Goal: Check status: Check status

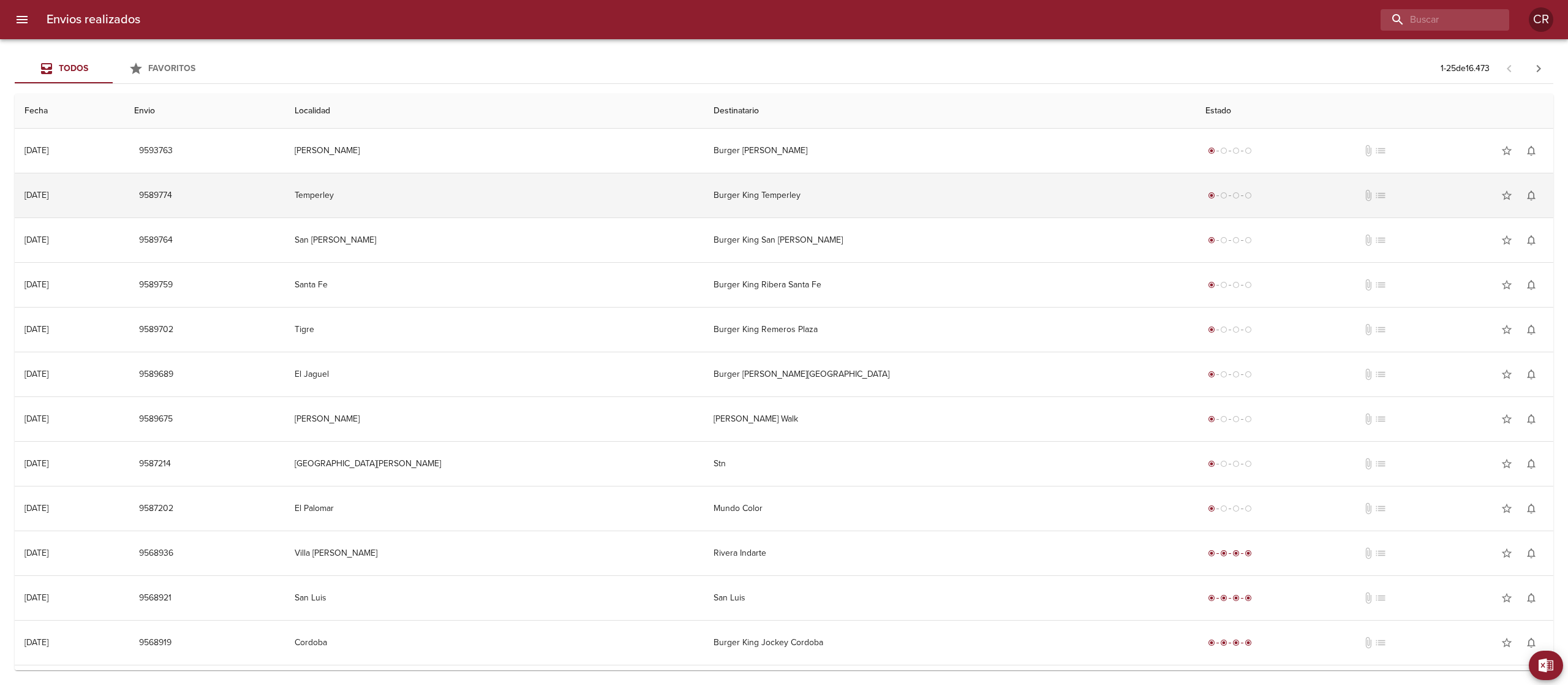
click at [704, 173] on td "Burger King Temperley" at bounding box center [949, 195] width 492 height 44
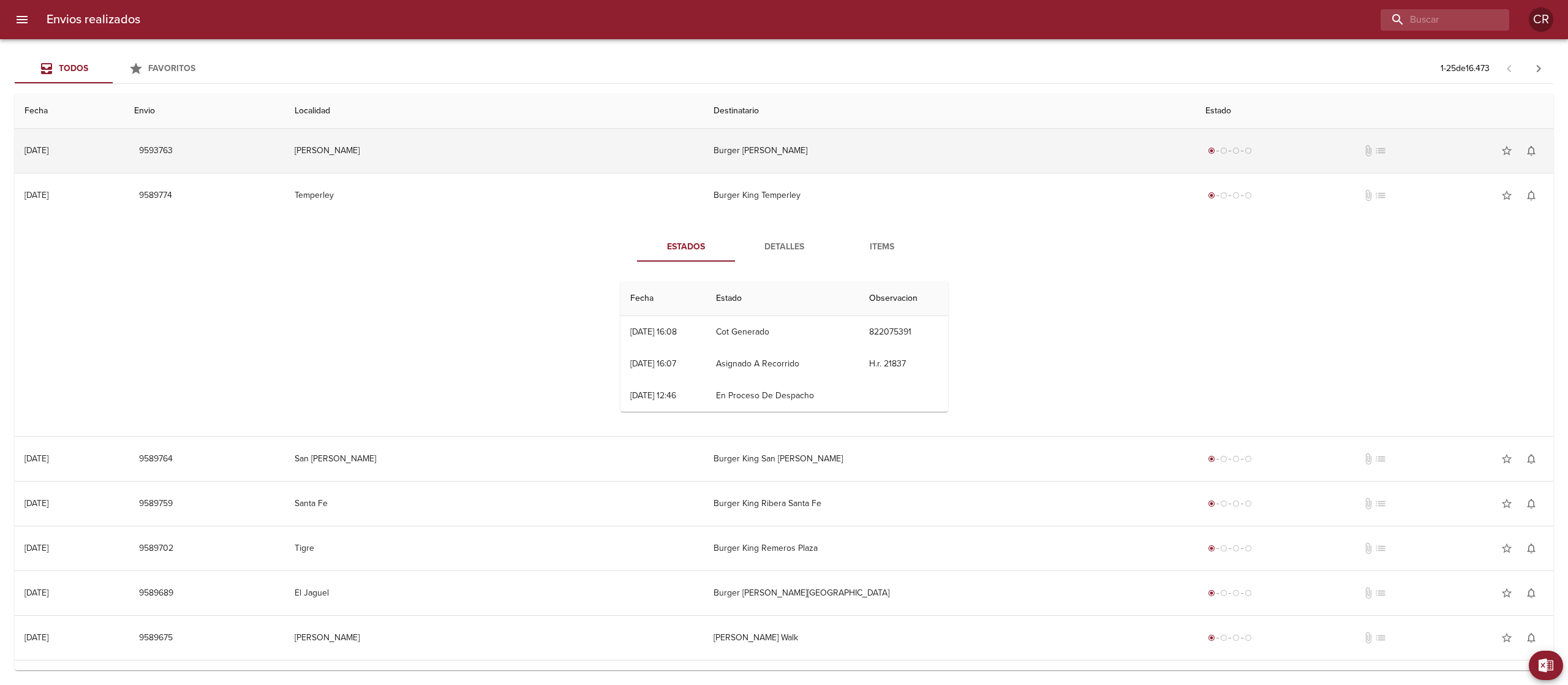
click at [711, 150] on td "Burger [PERSON_NAME]" at bounding box center [949, 150] width 492 height 44
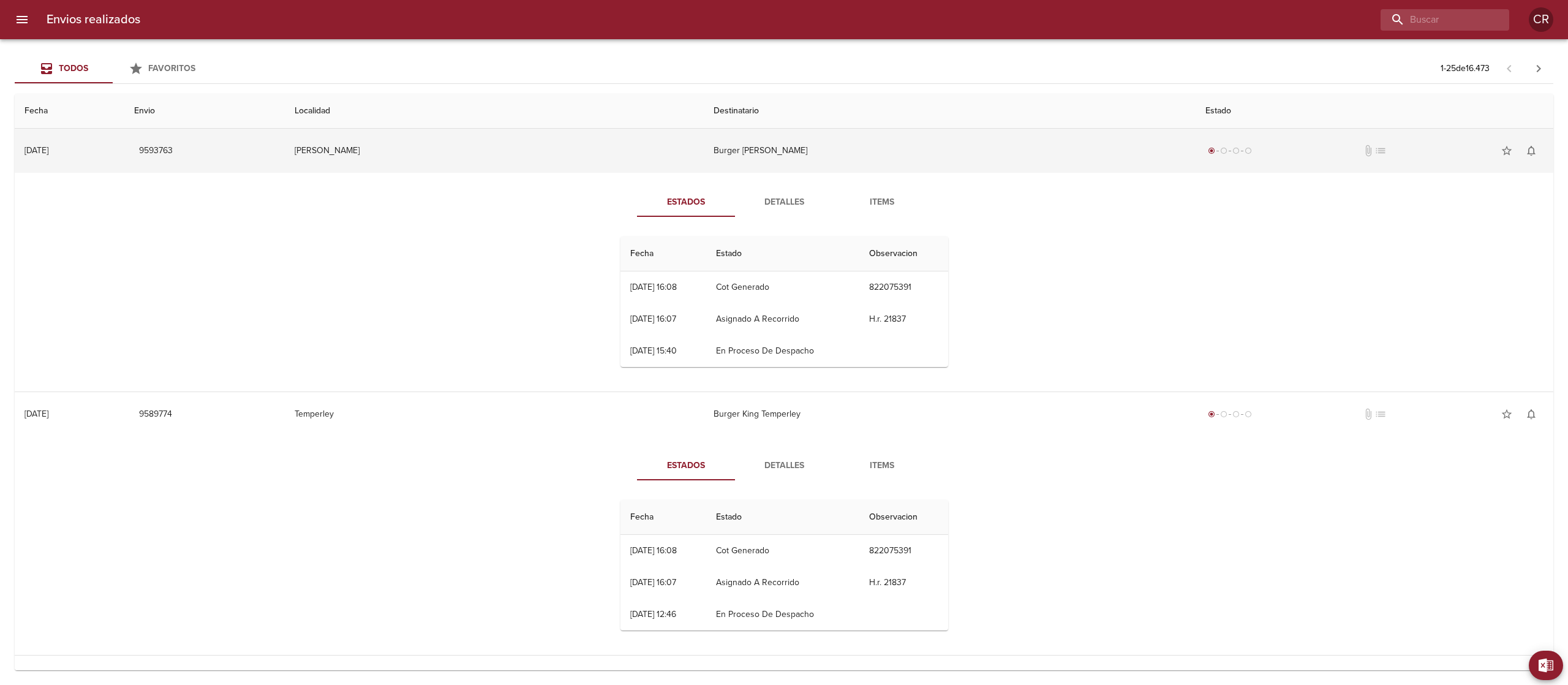
click at [711, 150] on td "Burger [PERSON_NAME]" at bounding box center [949, 150] width 492 height 44
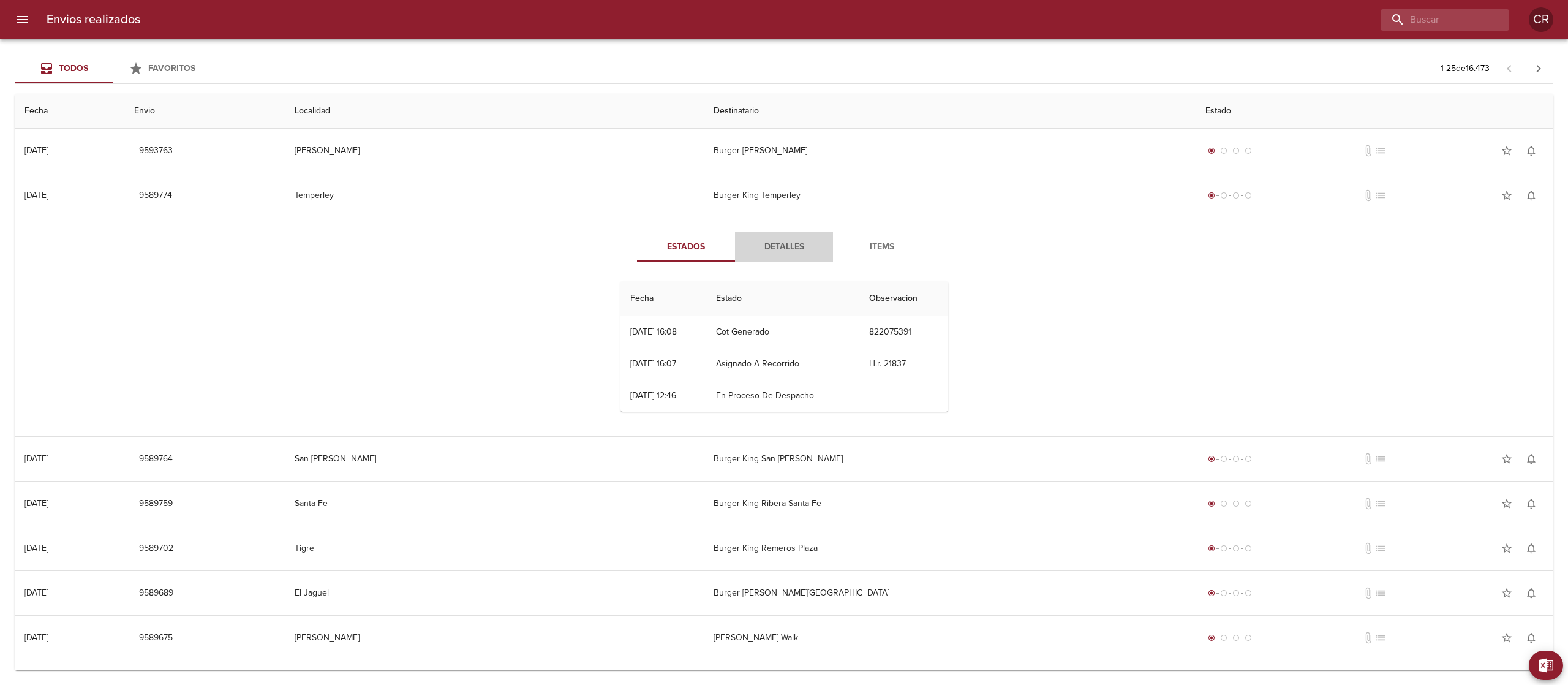
click at [766, 249] on span "Detalles" at bounding box center [783, 247] width 83 height 15
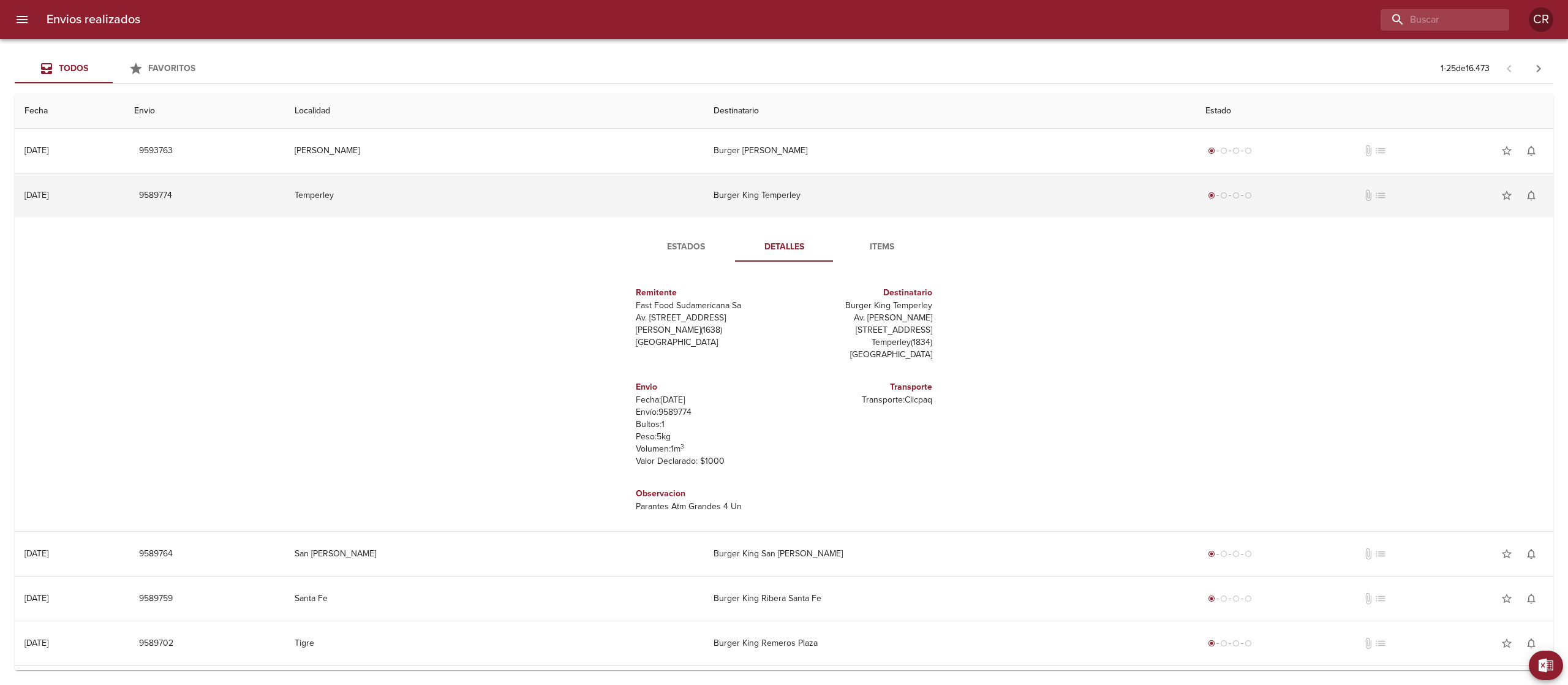
click at [755, 196] on td "Burger King Temperley" at bounding box center [949, 195] width 492 height 44
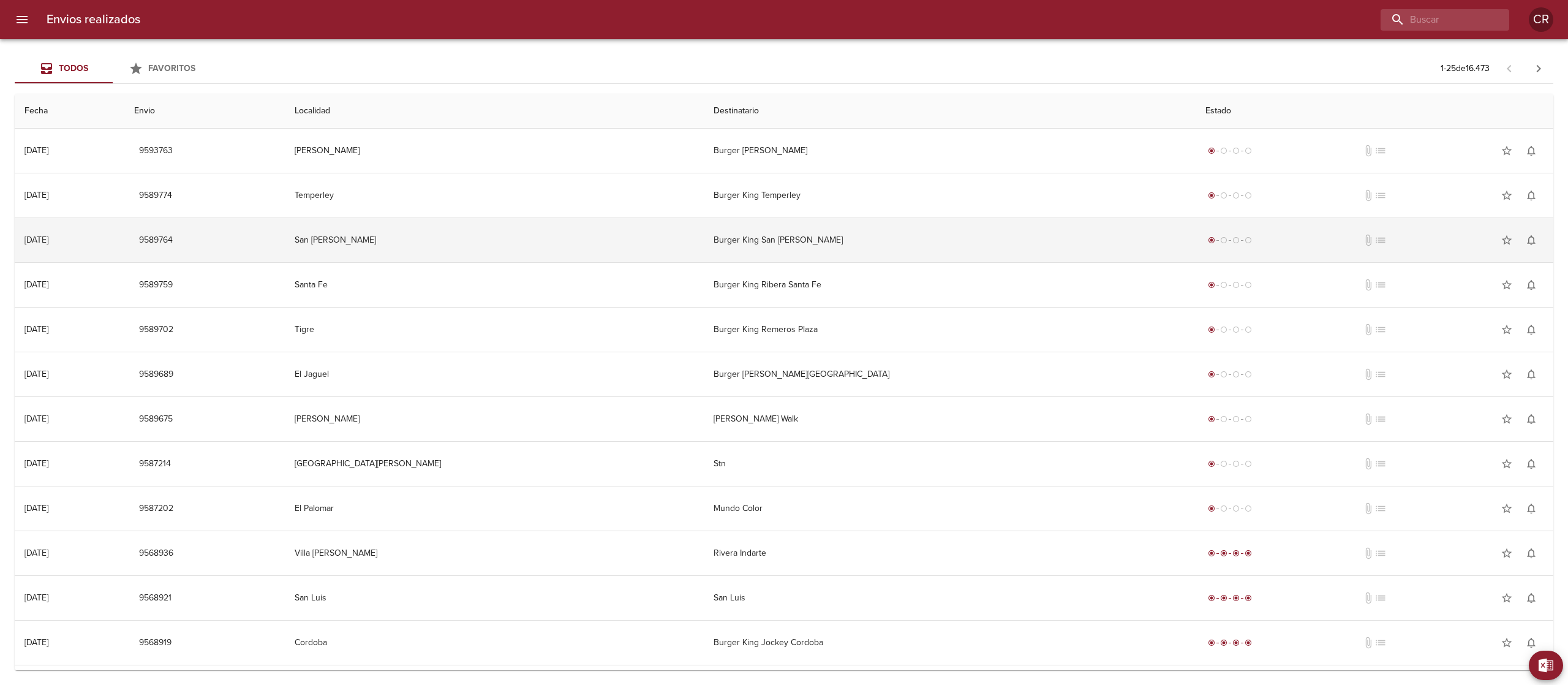
click at [753, 245] on td "Burger King San [PERSON_NAME]" at bounding box center [949, 239] width 492 height 44
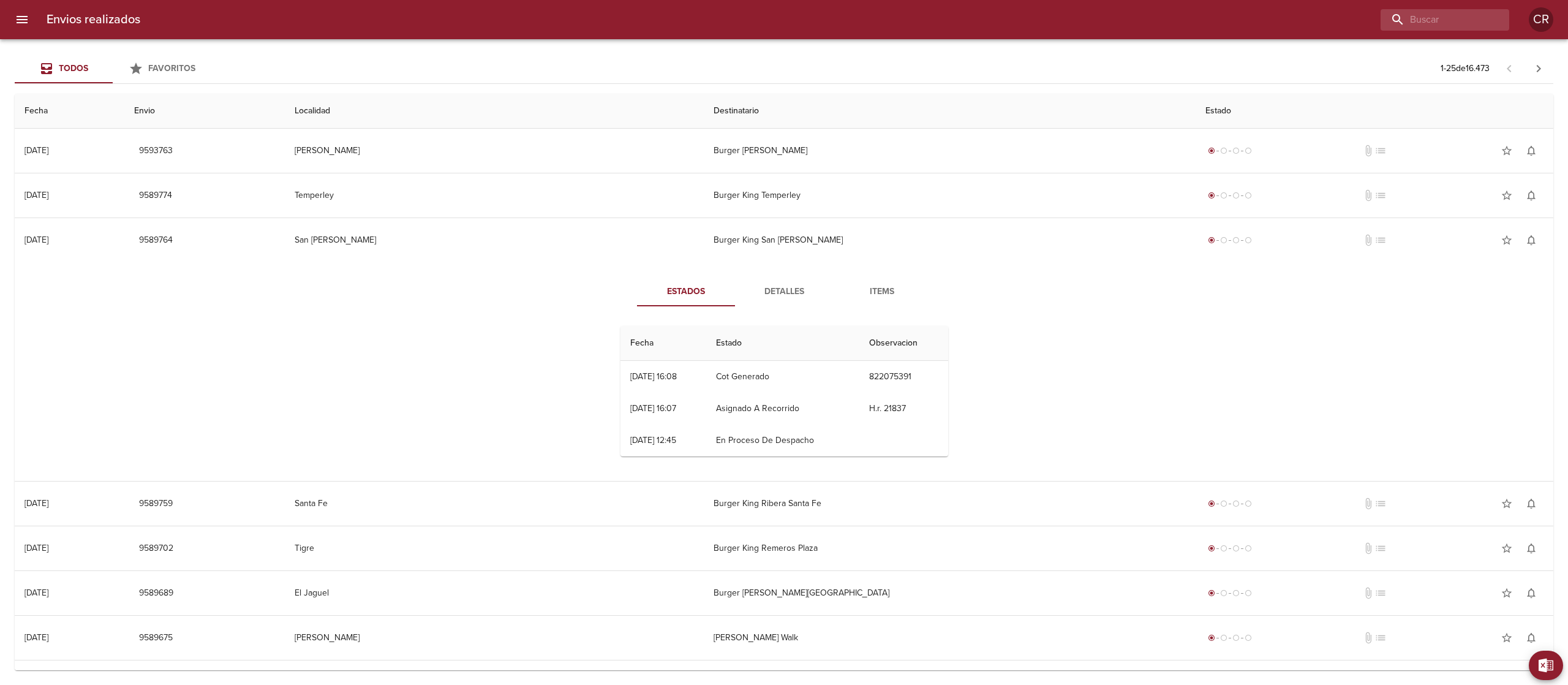
click at [773, 287] on span "Detalles" at bounding box center [783, 292] width 83 height 15
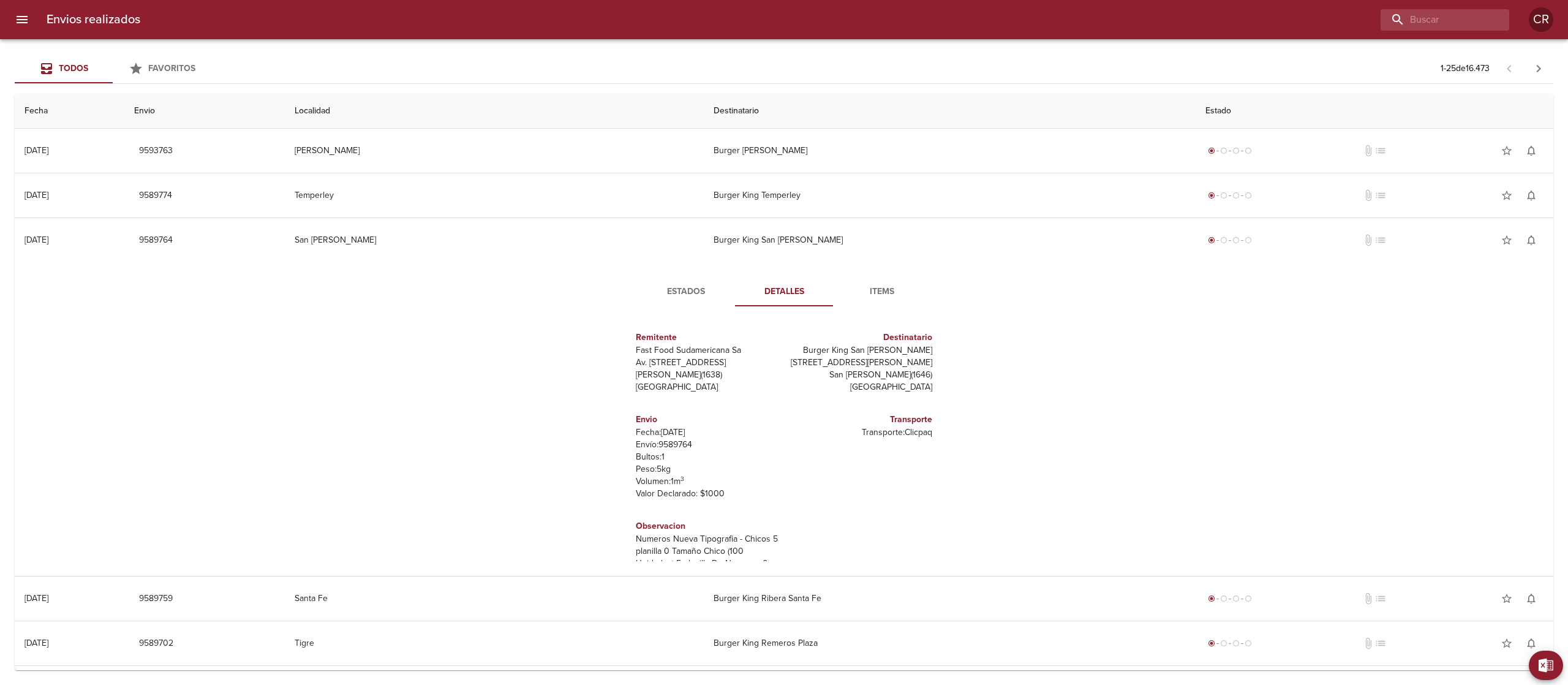
click at [679, 281] on button "Estados" at bounding box center [686, 291] width 98 height 29
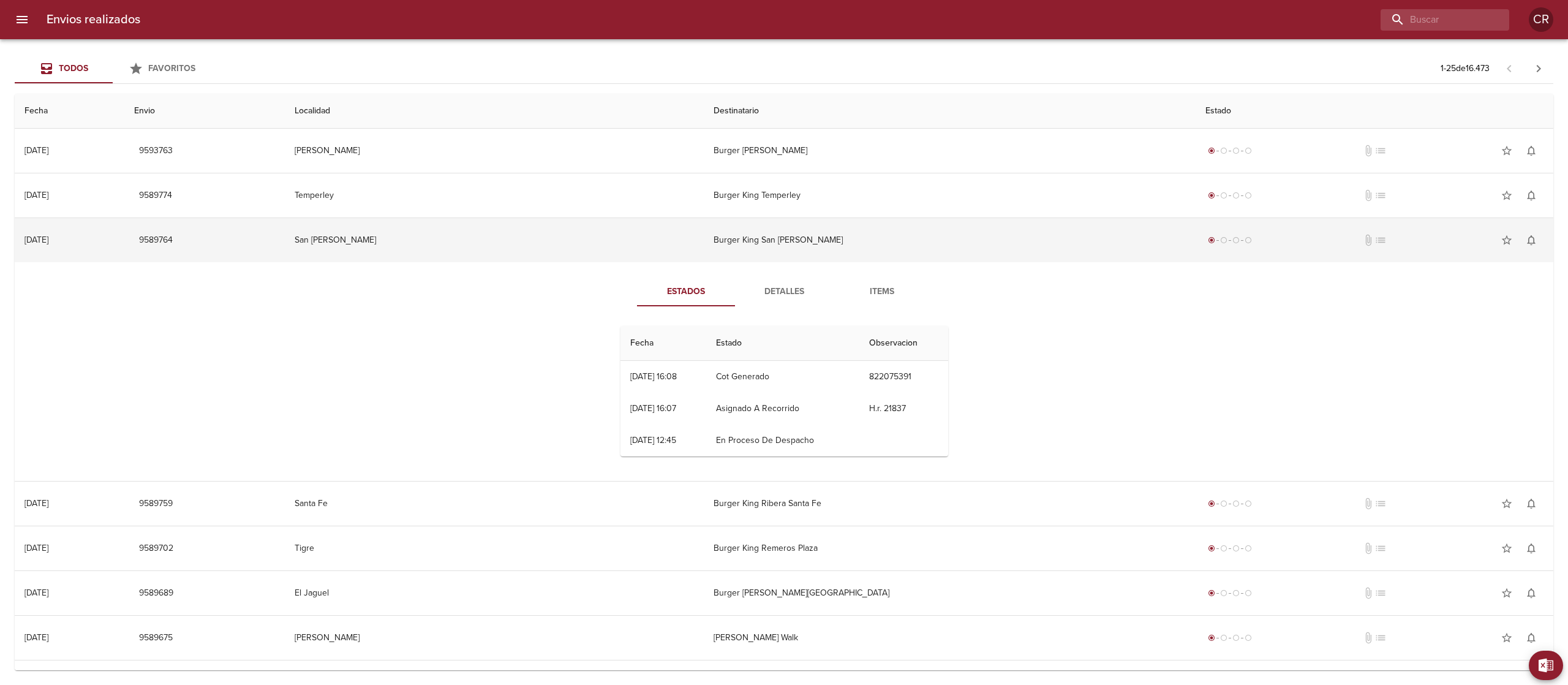
click at [711, 237] on td "Burger King San [PERSON_NAME]" at bounding box center [949, 239] width 492 height 44
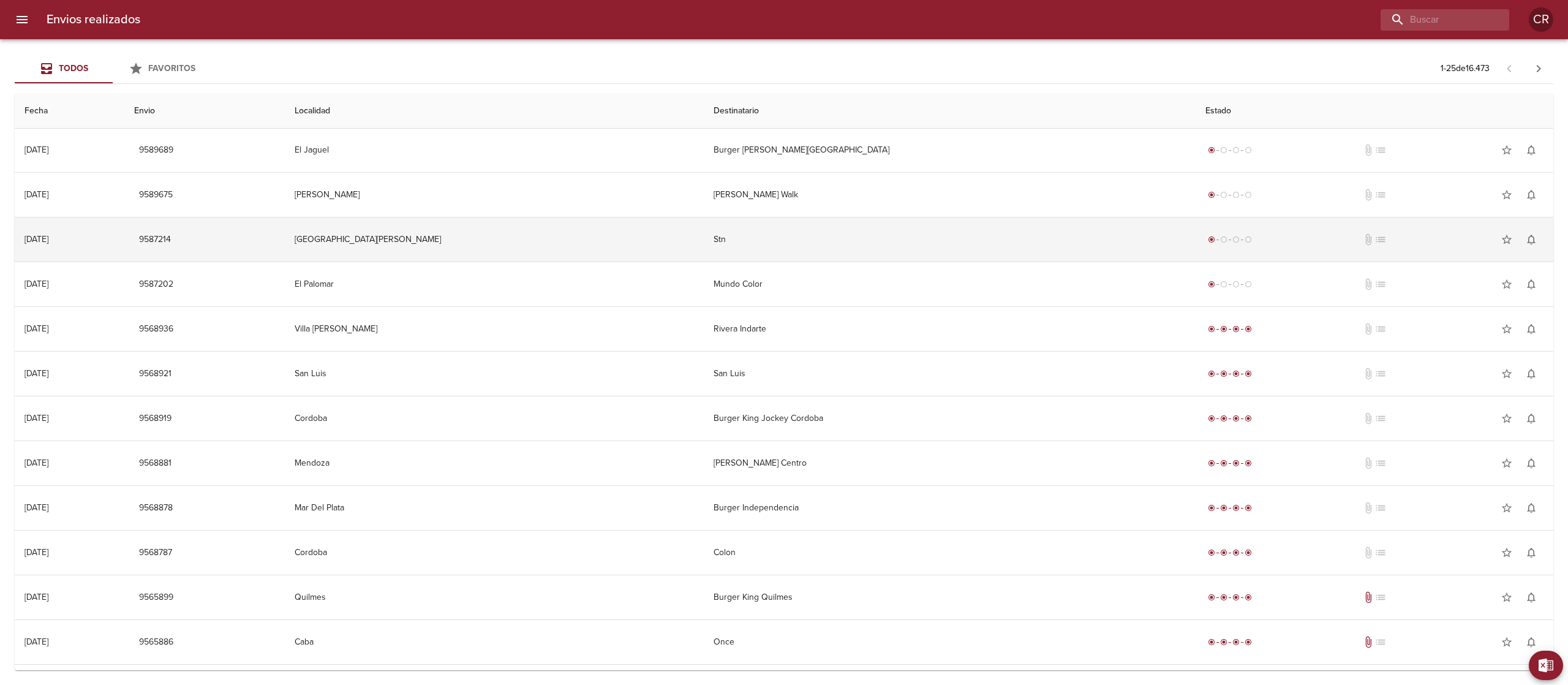
scroll to position [245, 0]
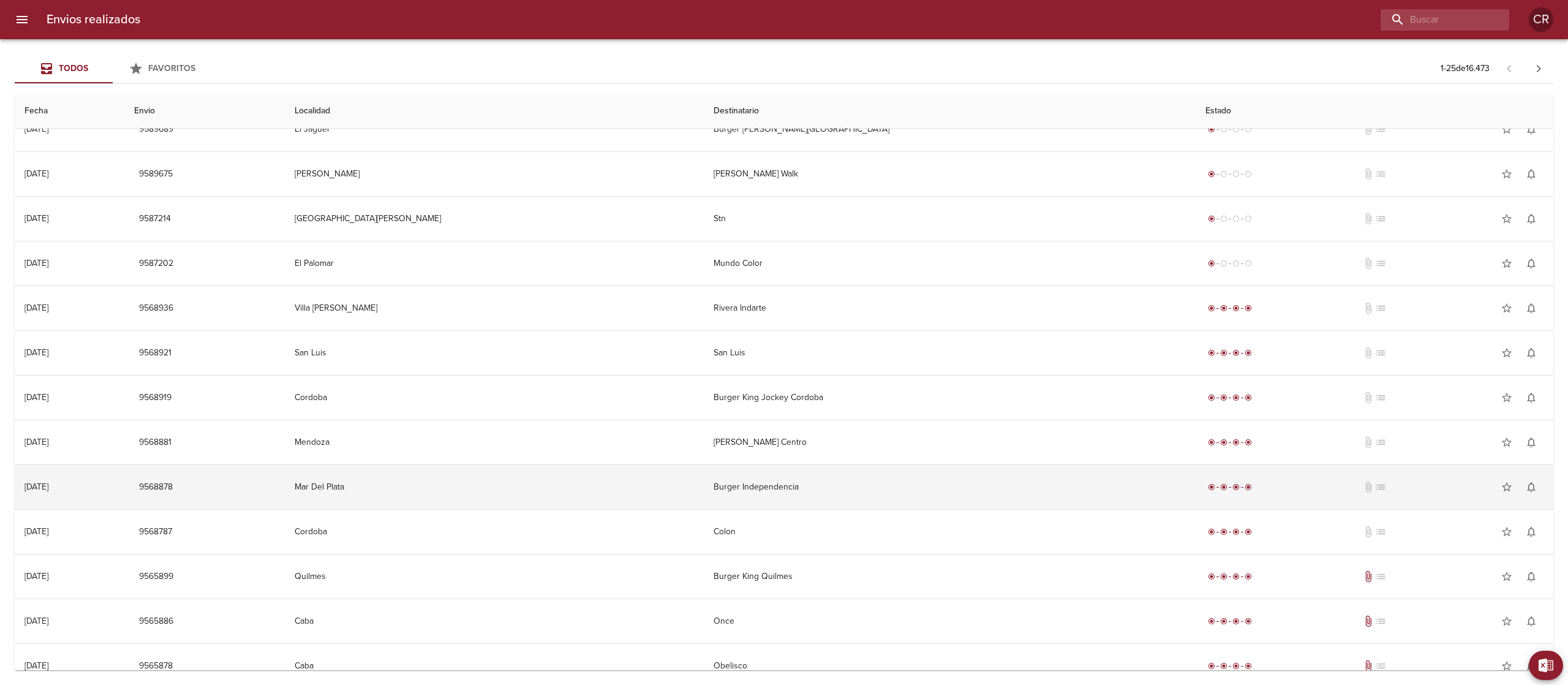
click at [734, 490] on td "Burger Independencia" at bounding box center [949, 487] width 492 height 44
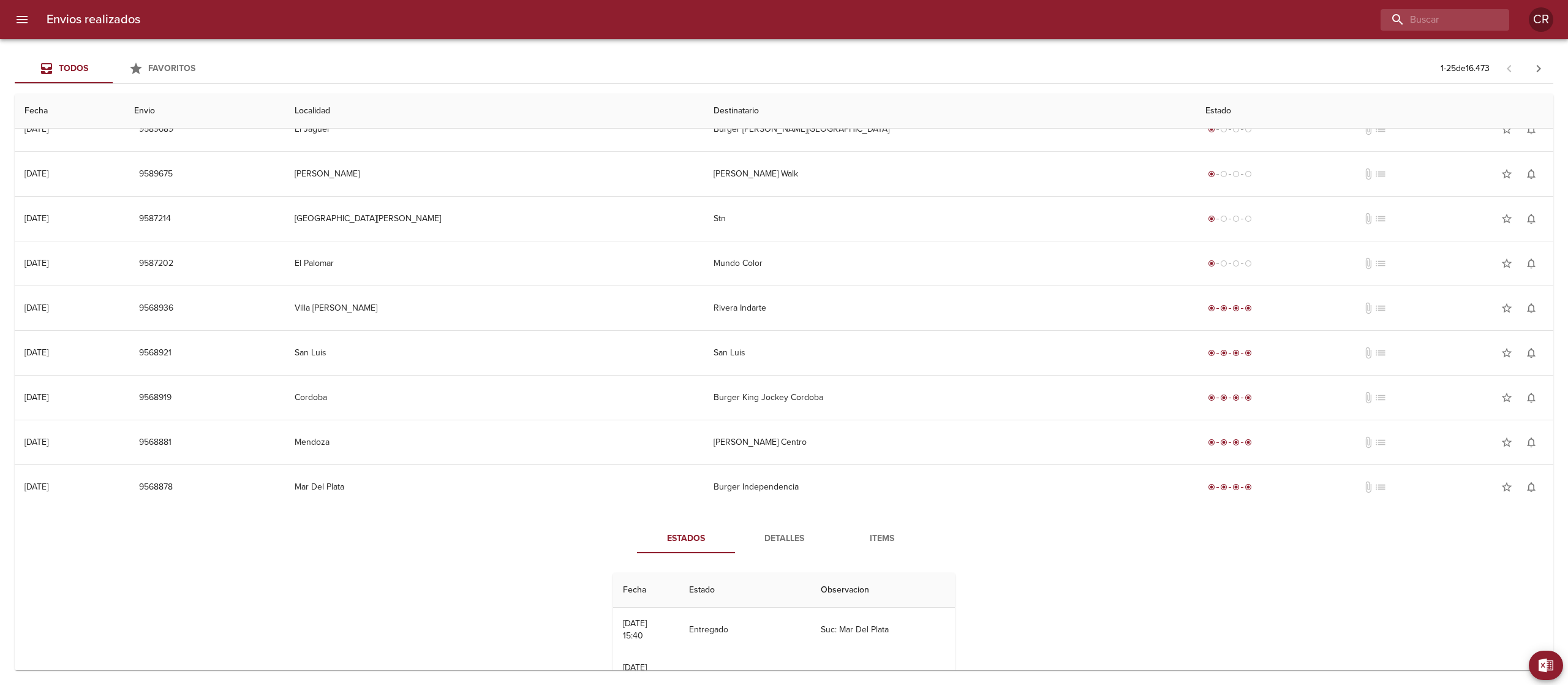
click at [756, 534] on span "Detalles" at bounding box center [783, 538] width 83 height 15
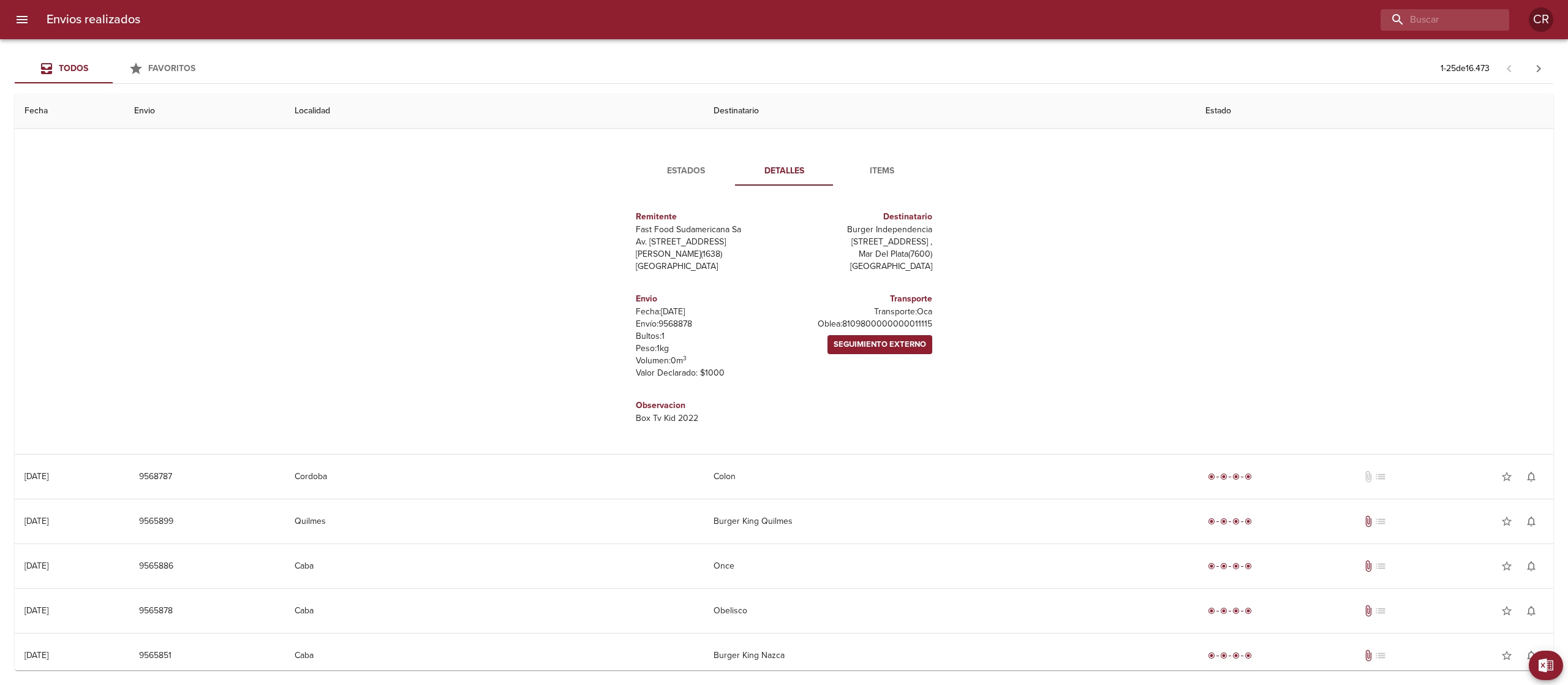
scroll to position [0, 0]
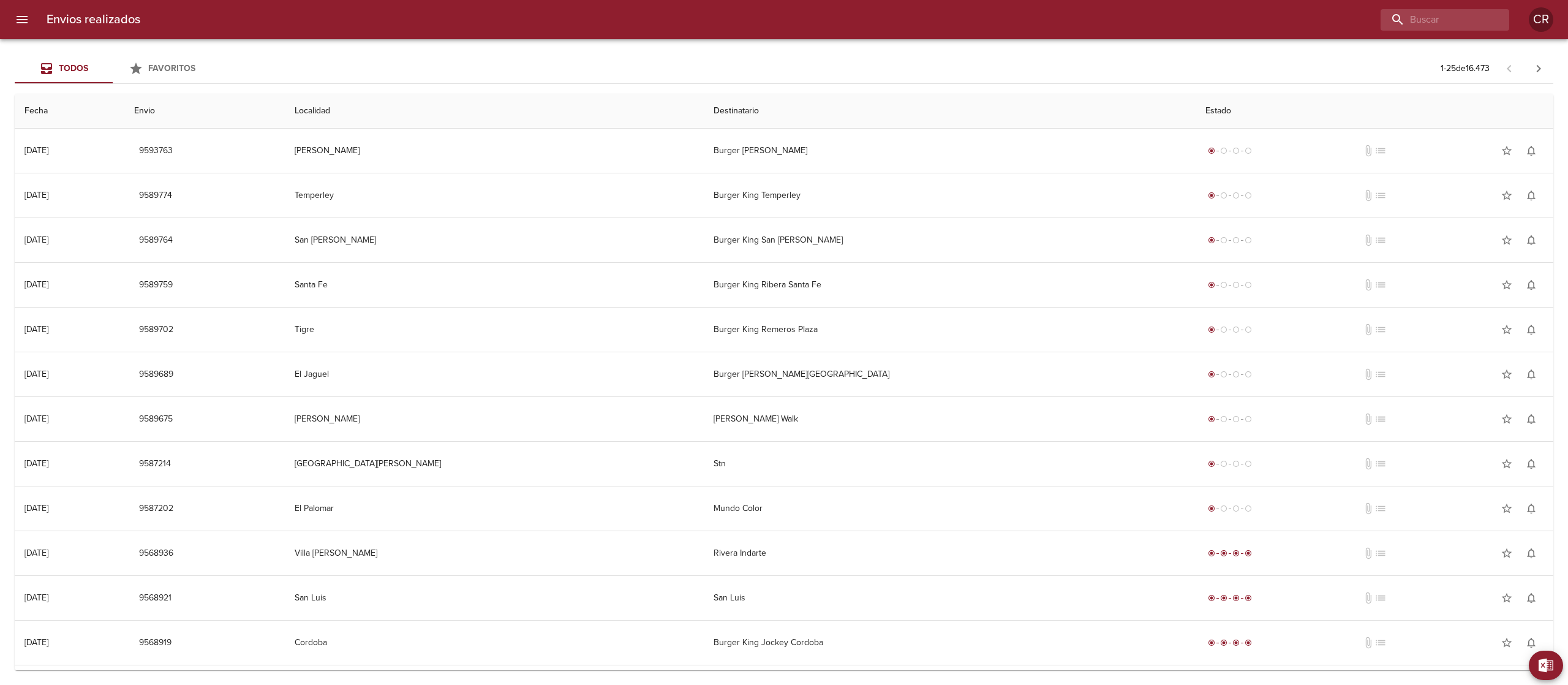
click at [765, 65] on div "Todos Favoritos 1 - 25 de 16.473" at bounding box center [783, 68] width 1539 height 29
